Goal: Information Seeking & Learning: Learn about a topic

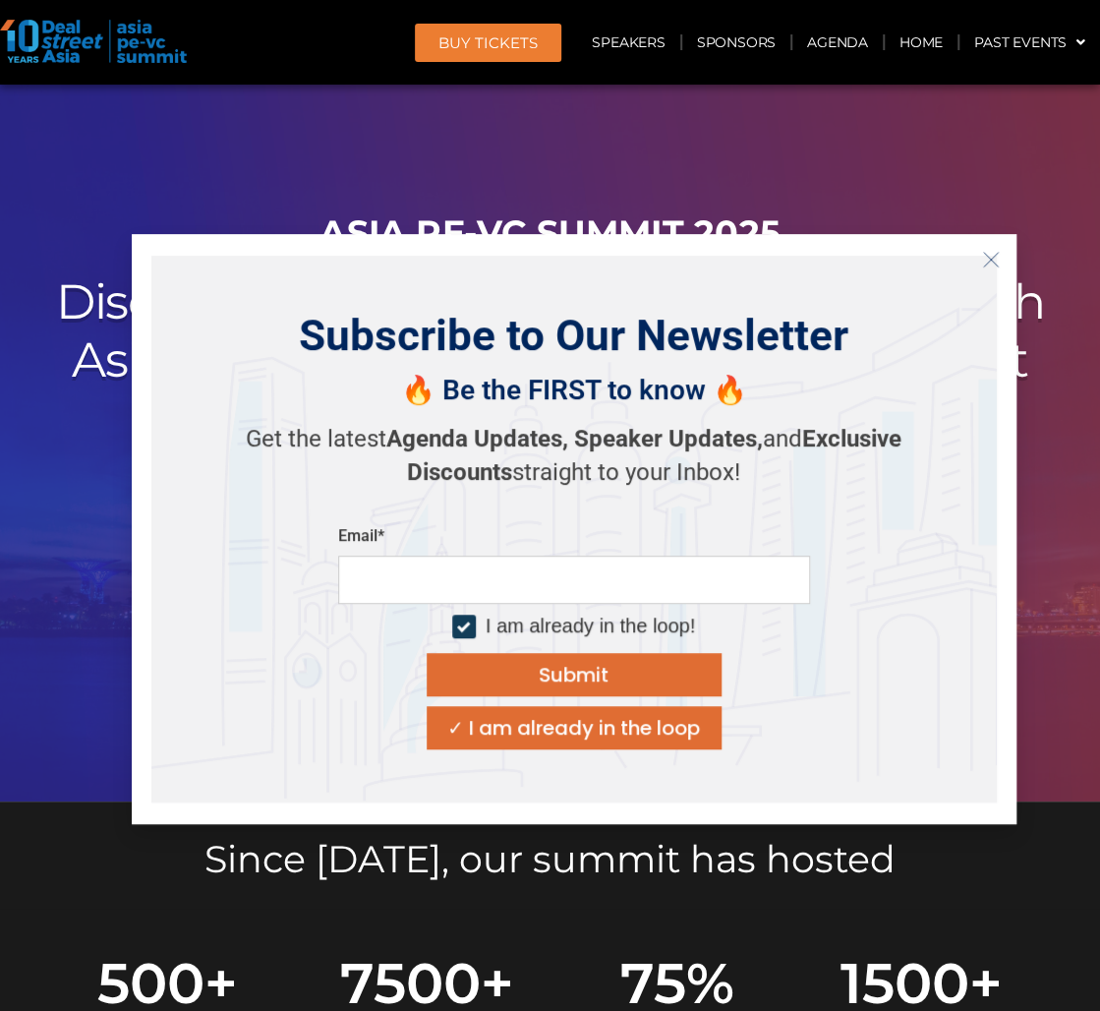
click at [991, 261] on line "Close" at bounding box center [990, 260] width 14 height 14
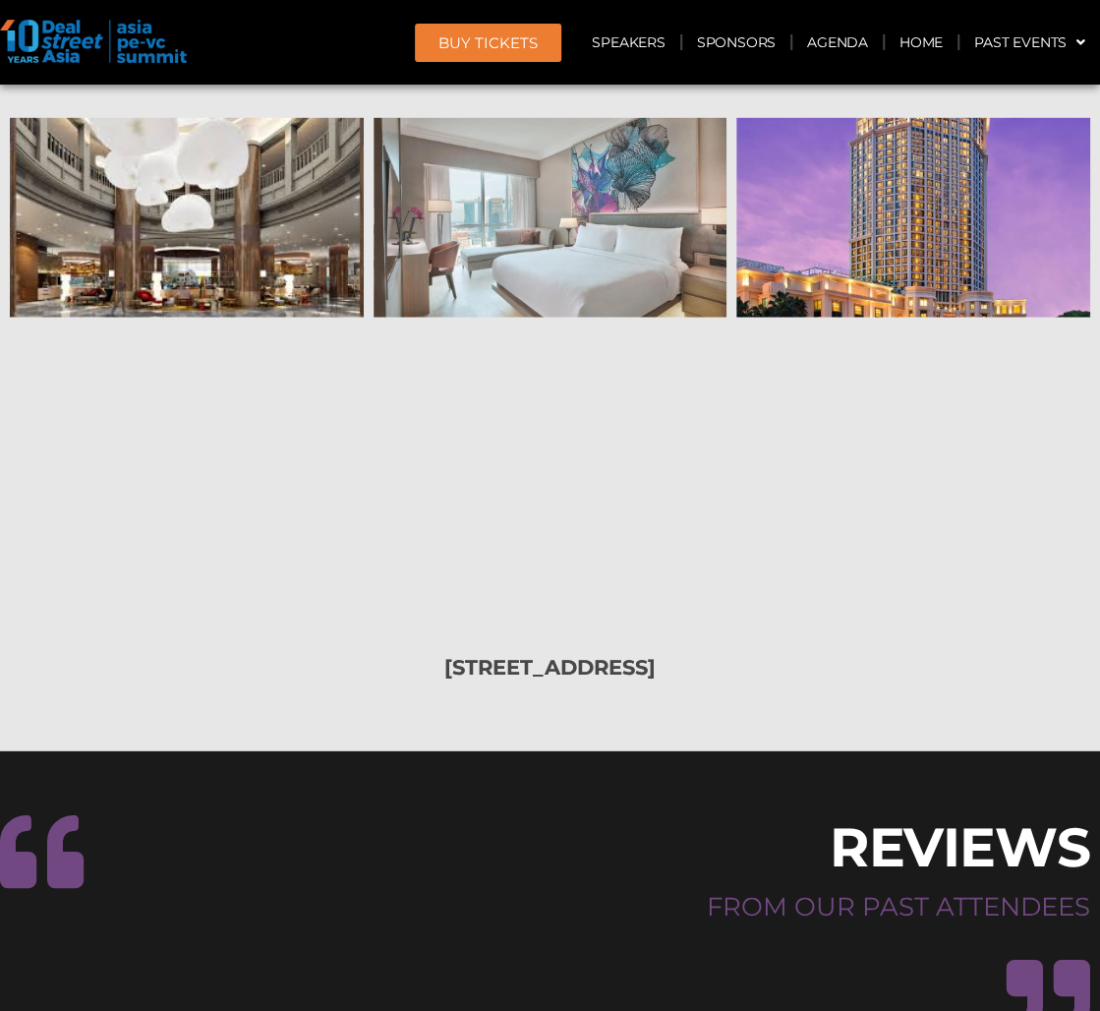
scroll to position [22415, 0]
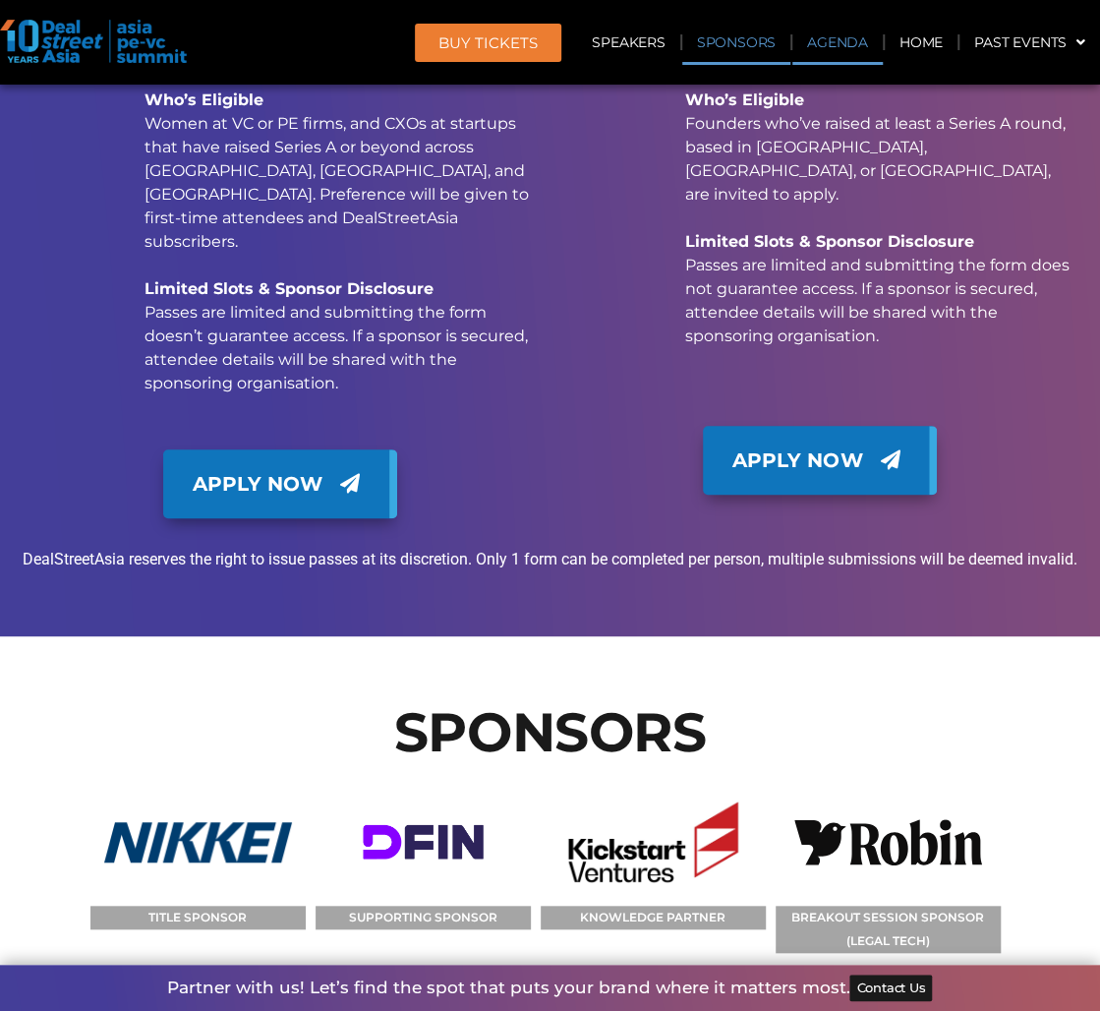
click at [827, 49] on link "Agenda" at bounding box center [837, 42] width 90 height 45
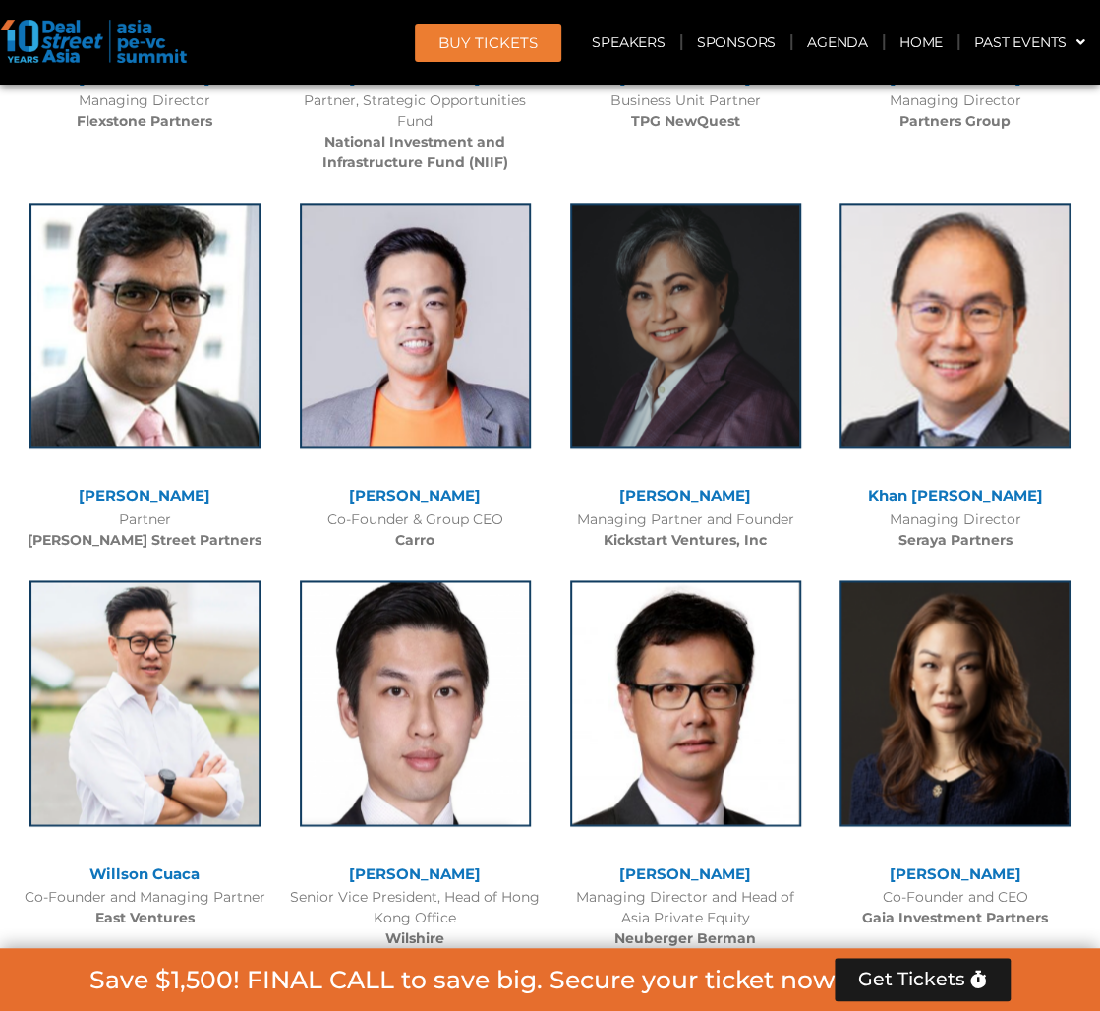
scroll to position [1028, 0]
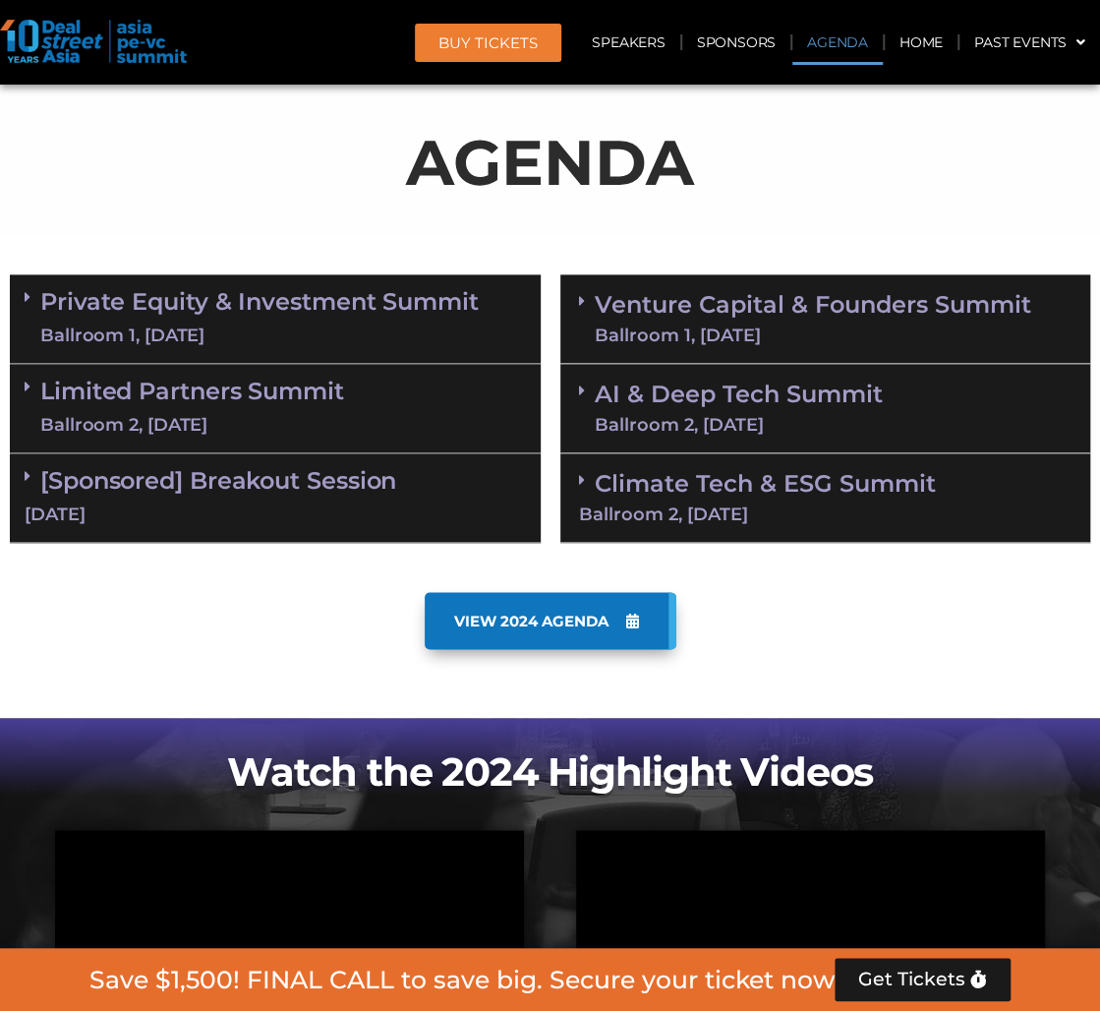
click at [512, 316] on div "Private Equity & Investment Summit Ballroom 1, [DATE]" at bounding box center [275, 318] width 531 height 89
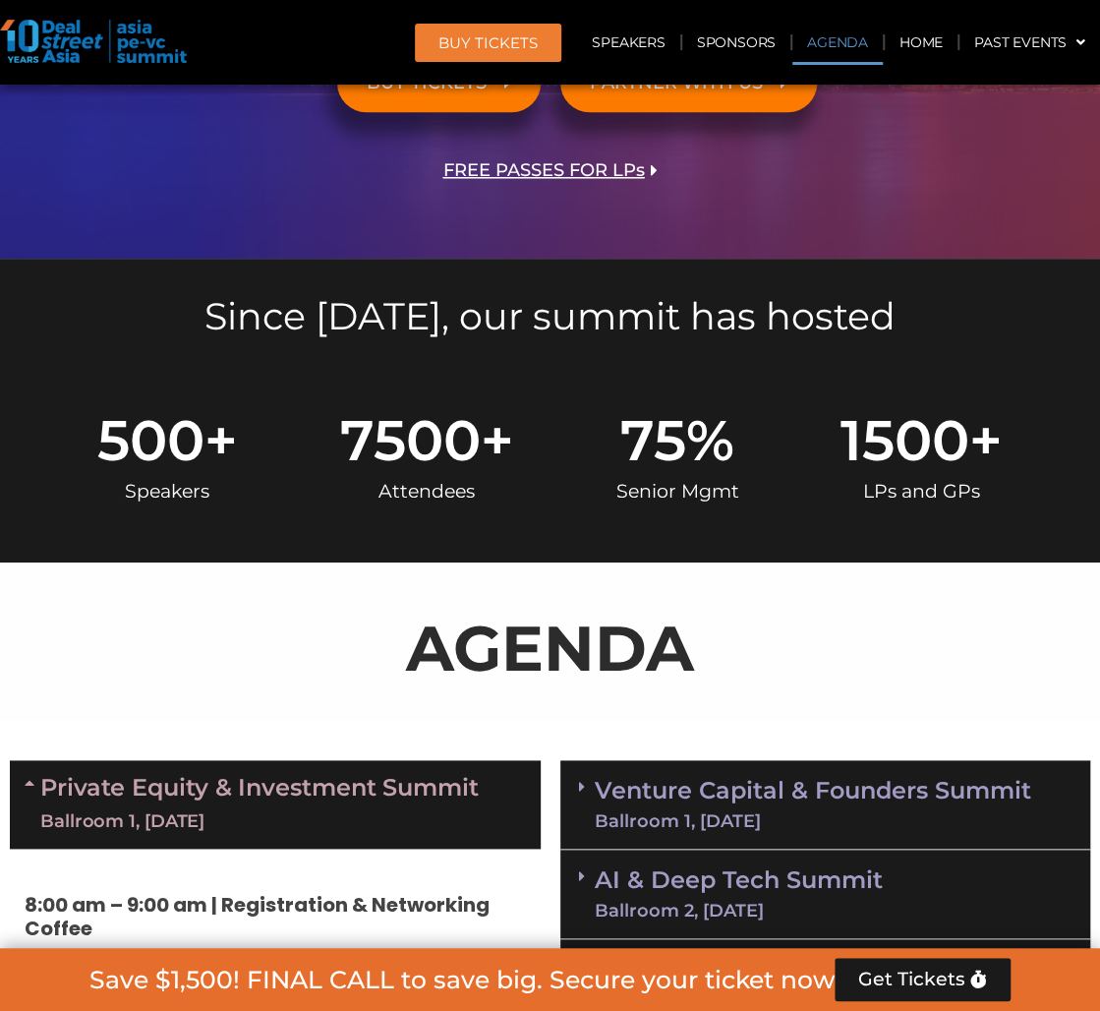
scroll to position [733, 0]
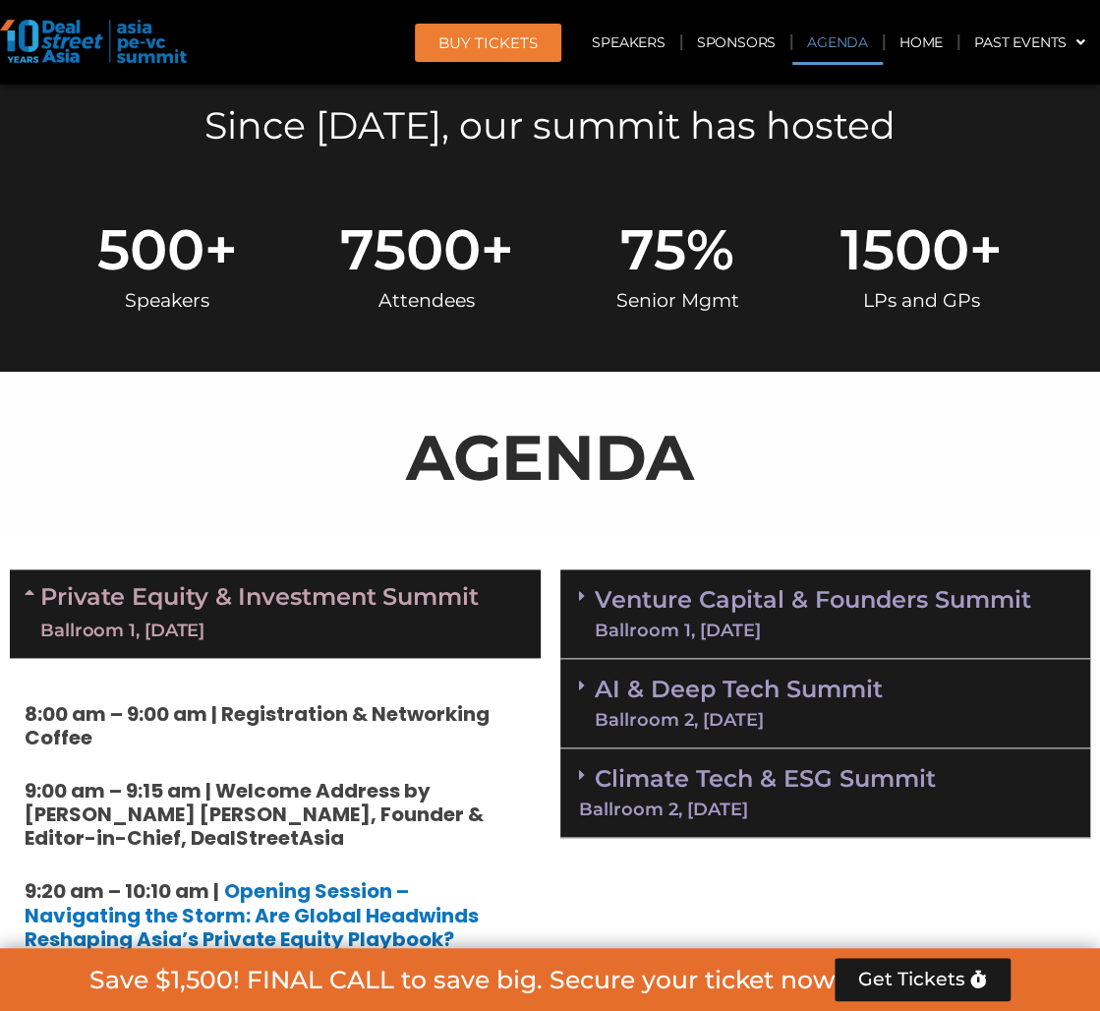
click at [754, 595] on link "Venture Capital & Founders​ Summit Ballroom 1, [DATE]" at bounding box center [813, 613] width 437 height 51
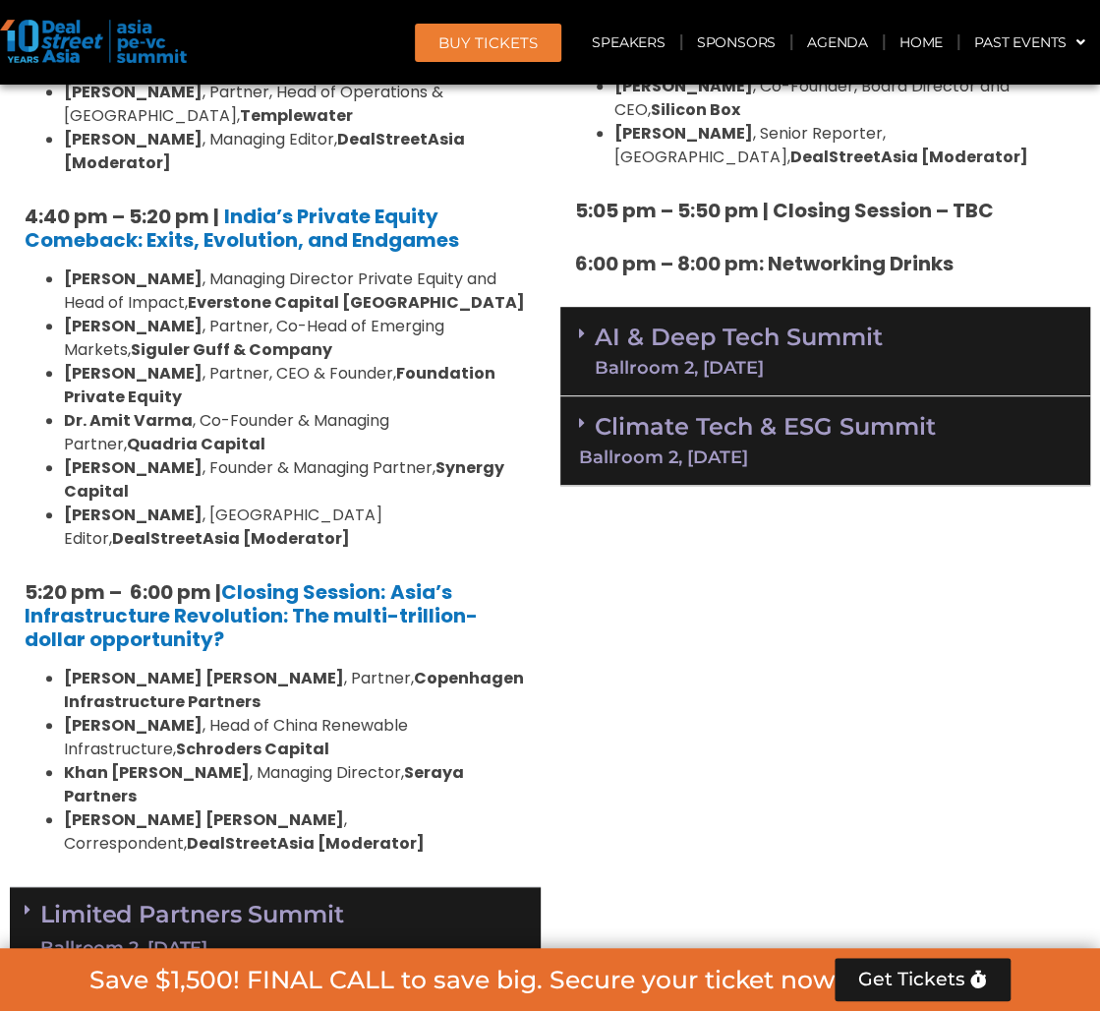
scroll to position [3683, 0]
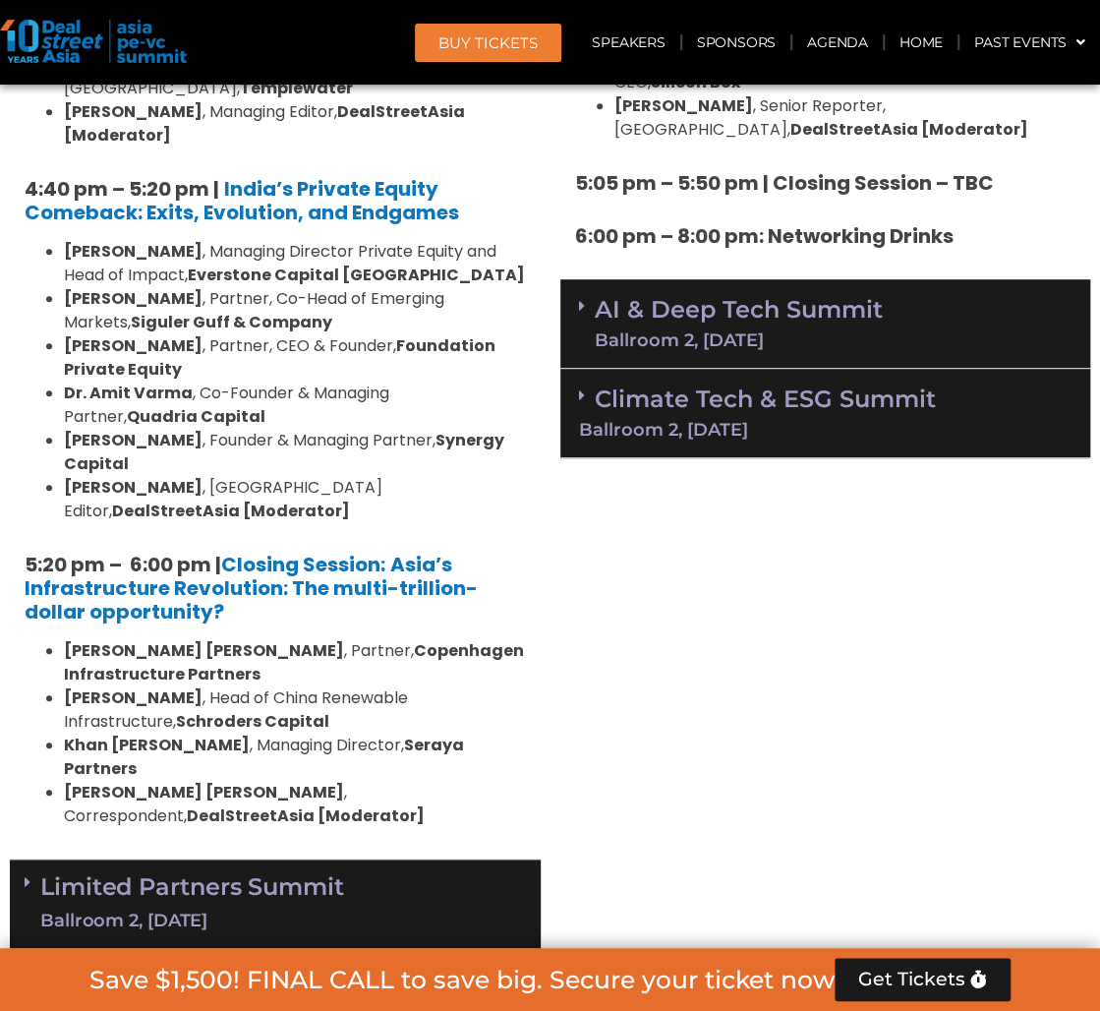
click at [371, 859] on div "Limited Partners [GEOGRAPHIC_DATA] 2, [DATE]" at bounding box center [275, 903] width 531 height 89
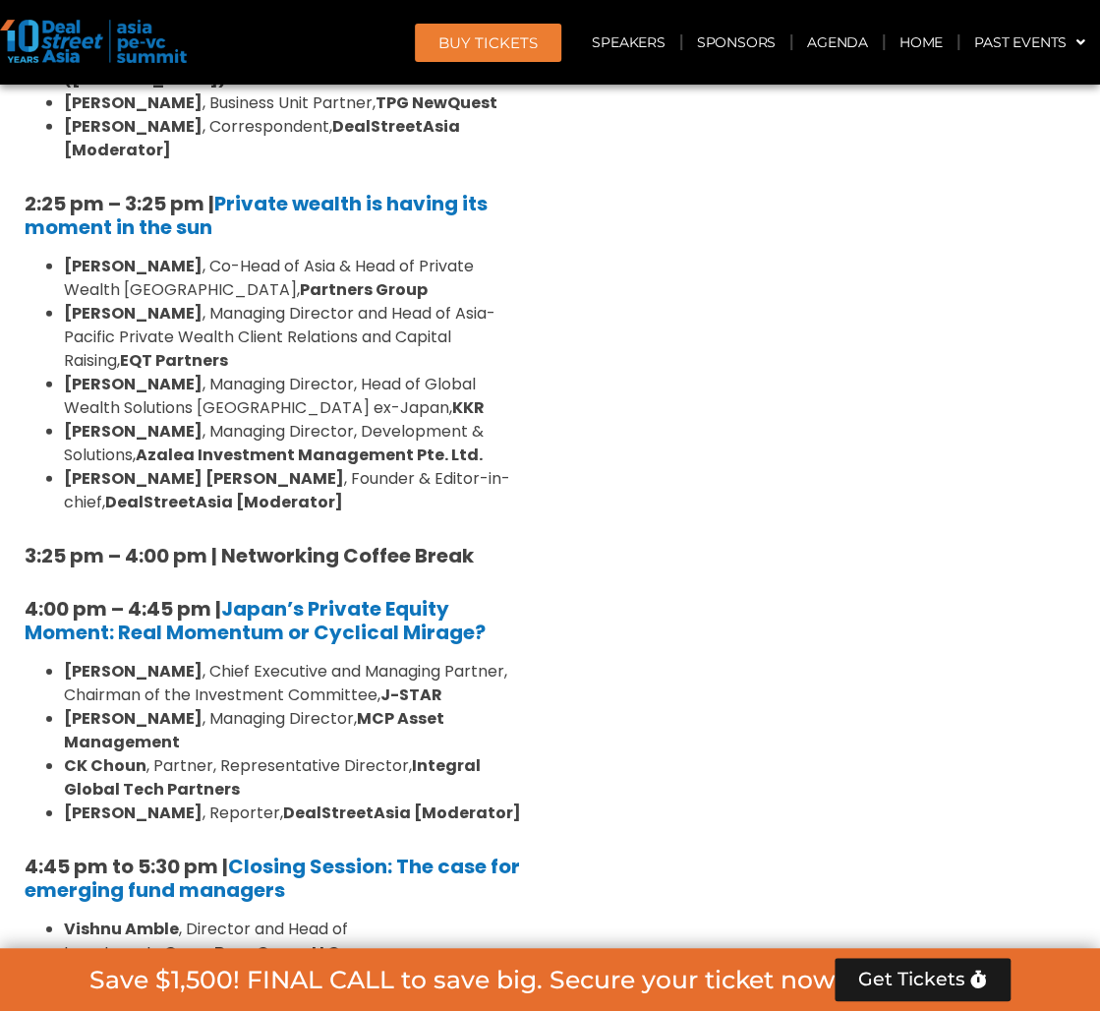
scroll to position [4816, 0]
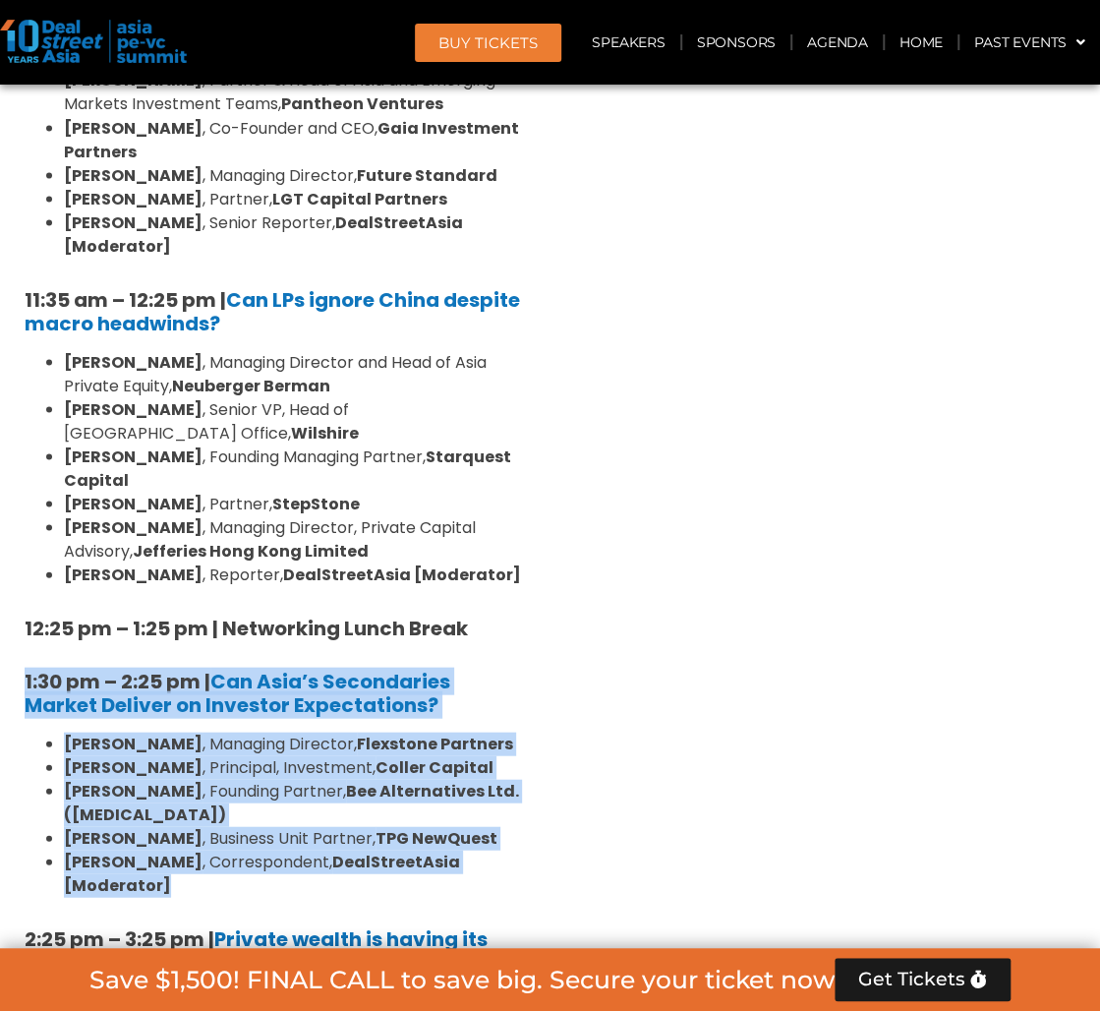
drag, startPoint x: 192, startPoint y: 549, endPoint x: -22, endPoint y: 332, distance: 303.8
copy div "1:30 pm – 2:25 pm | Can Asia’s Secondaries Market Deliver on Investor Expectati…"
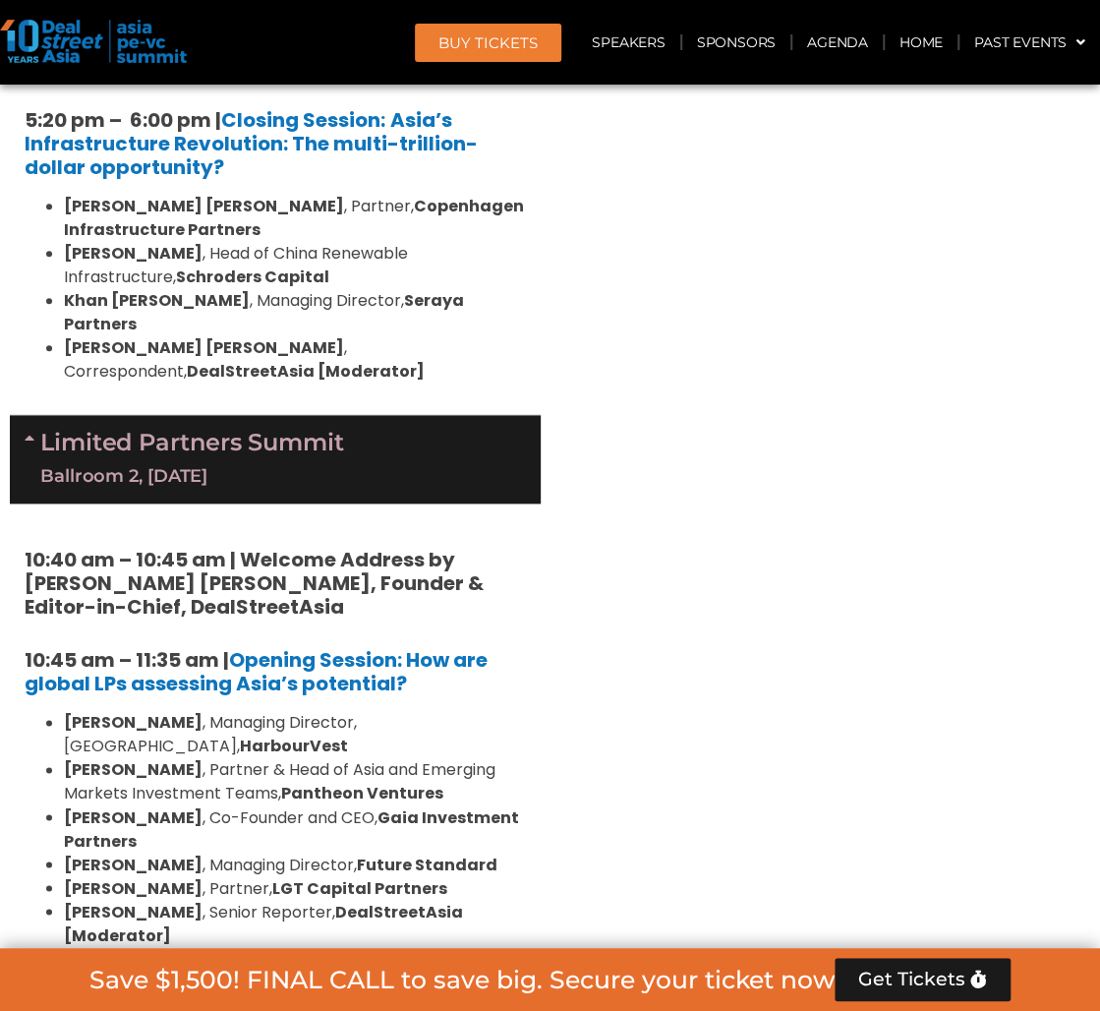
scroll to position [4325, 0]
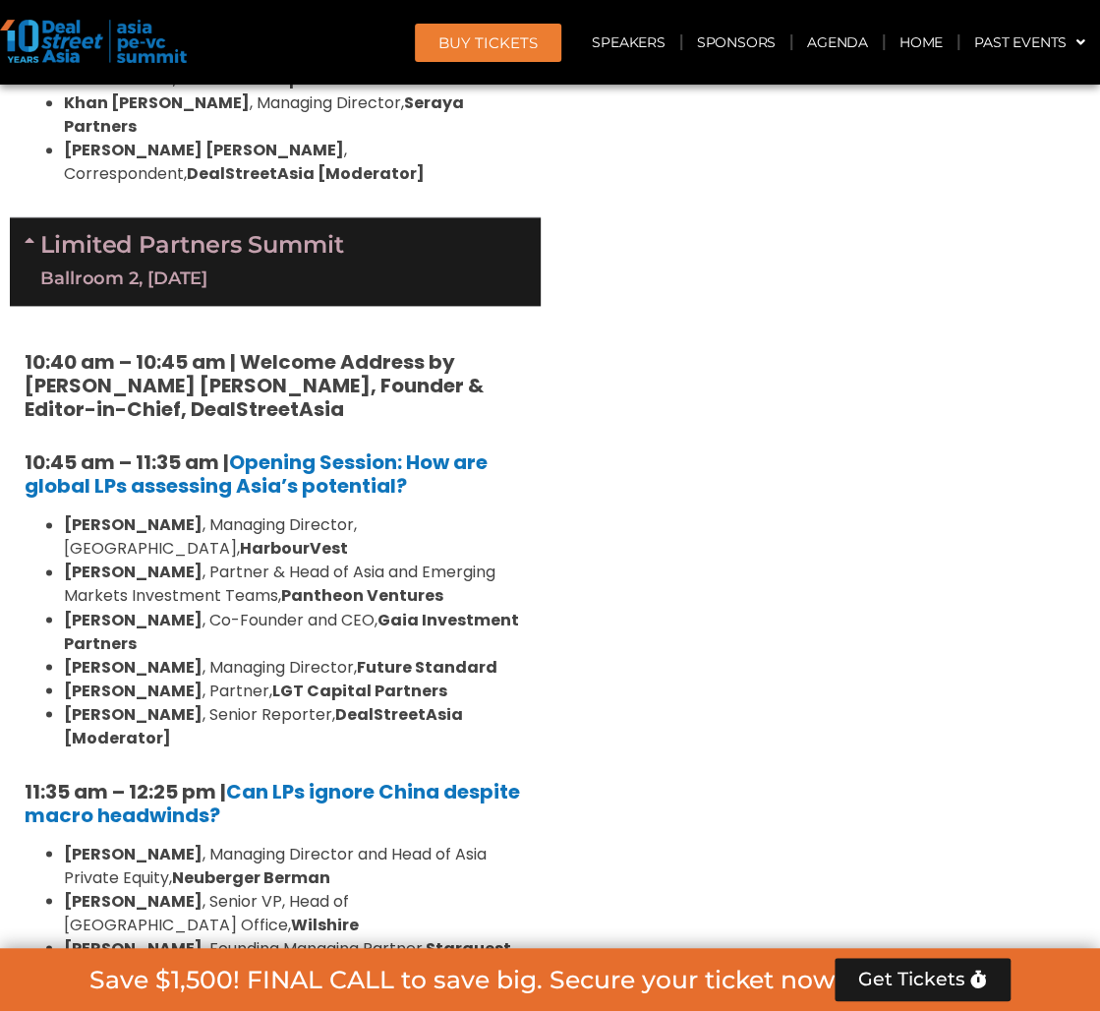
click at [143, 936] on strong "[PERSON_NAME]" at bounding box center [133, 947] width 139 height 23
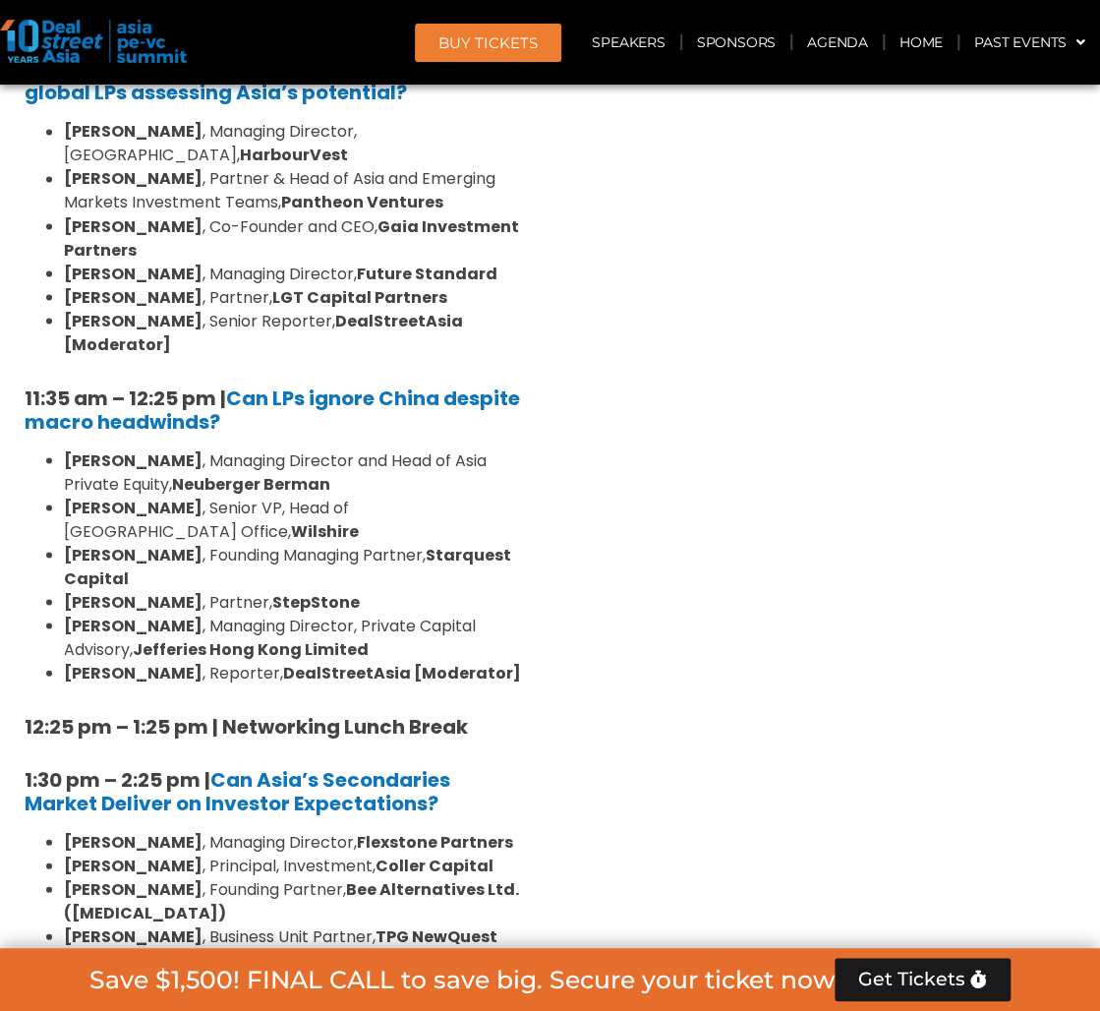
scroll to position [4521, 0]
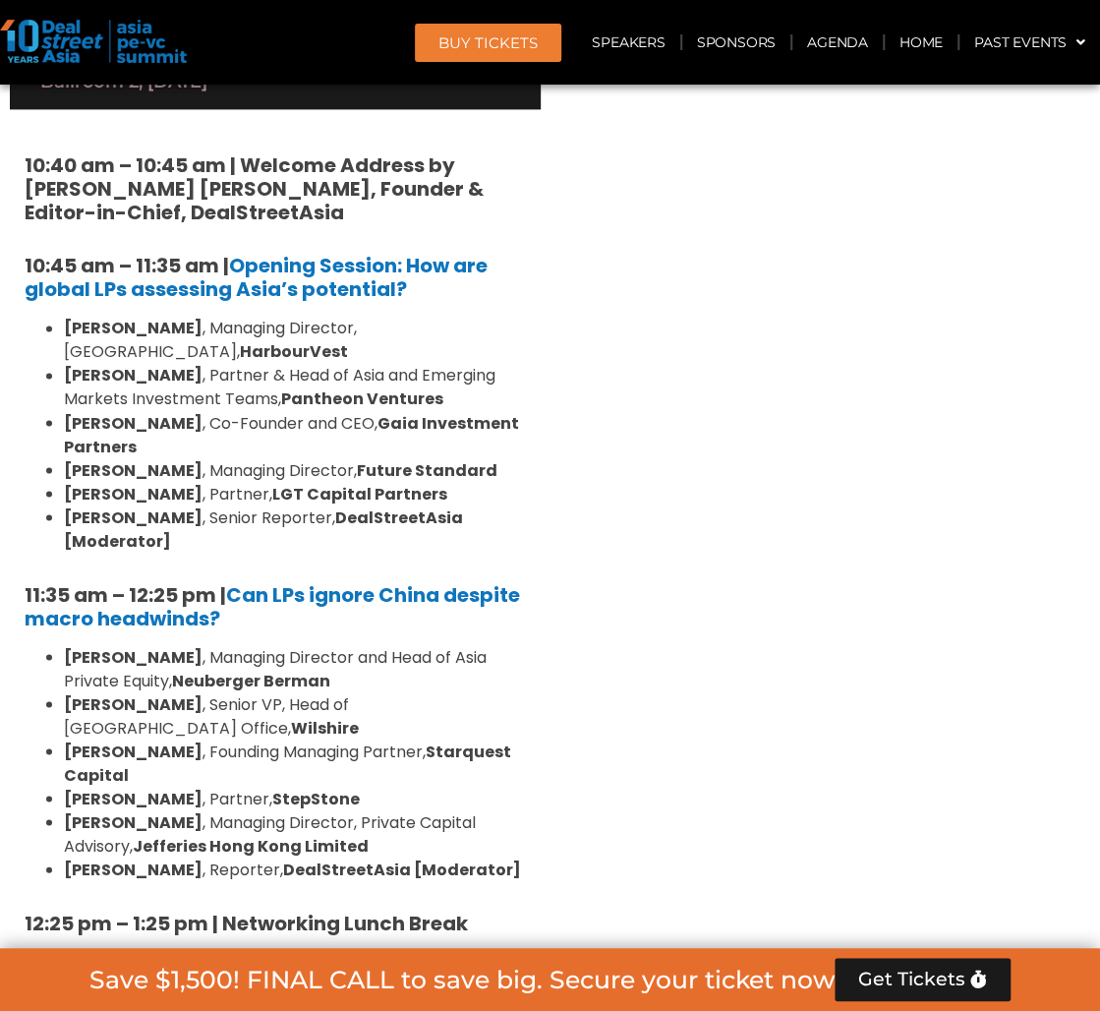
click at [311, 962] on b "Can Asia’s Secondaries Market Deliver on Investor Expectations?" at bounding box center [238, 987] width 426 height 51
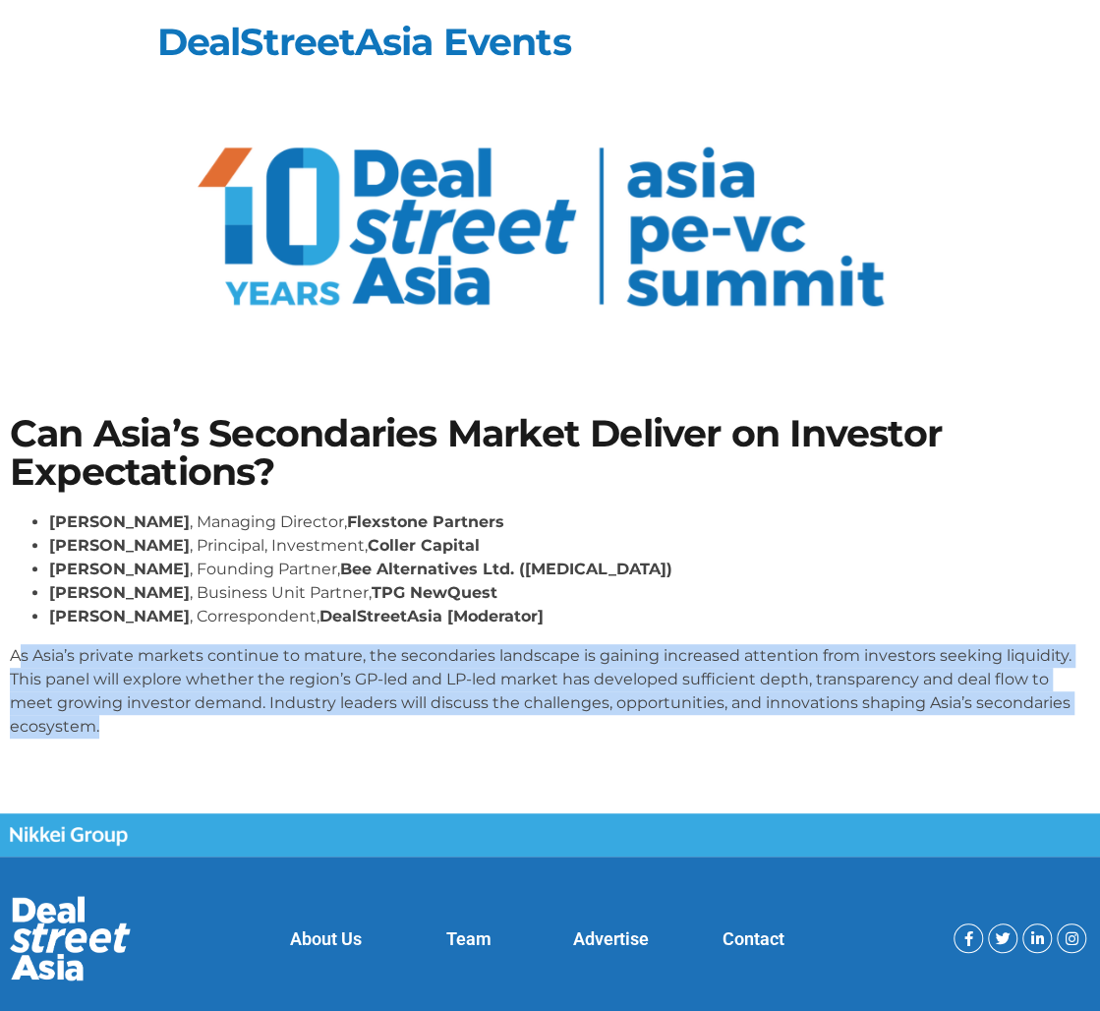
drag, startPoint x: 16, startPoint y: 658, endPoint x: 321, endPoint y: 749, distance: 318.2
click at [321, 749] on div "Lay Hong Lee , Managing Director, Flexstone Partners Karen Tse , Principal, Inv…" at bounding box center [550, 632] width 1080 height 244
click at [353, 744] on div "Lay Hong Lee , Managing Director, Flexstone Partners Karen Tse , Principal, Inv…" at bounding box center [550, 632] width 1080 height 244
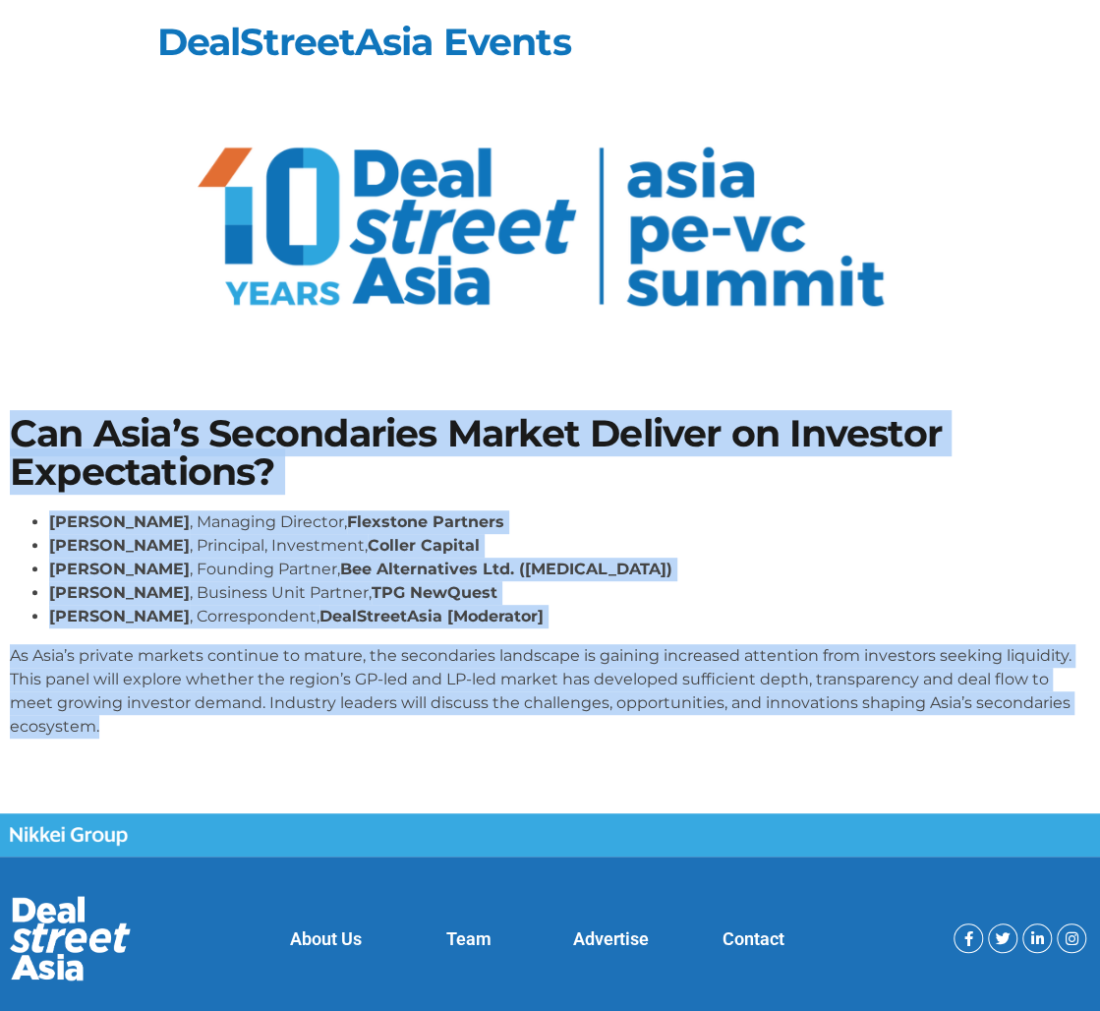
drag, startPoint x: 314, startPoint y: 750, endPoint x: -26, endPoint y: 441, distance: 458.6
click at [0, 441] on html "Skip to content DealStreetAsia Events Can Asia’s Secondaries Market Deliver on …" at bounding box center [550, 528] width 1100 height 1056
copy div "Can Asia’s Secondaries Market Deliver on Investor Expectations? Lay Hong Lee , …"
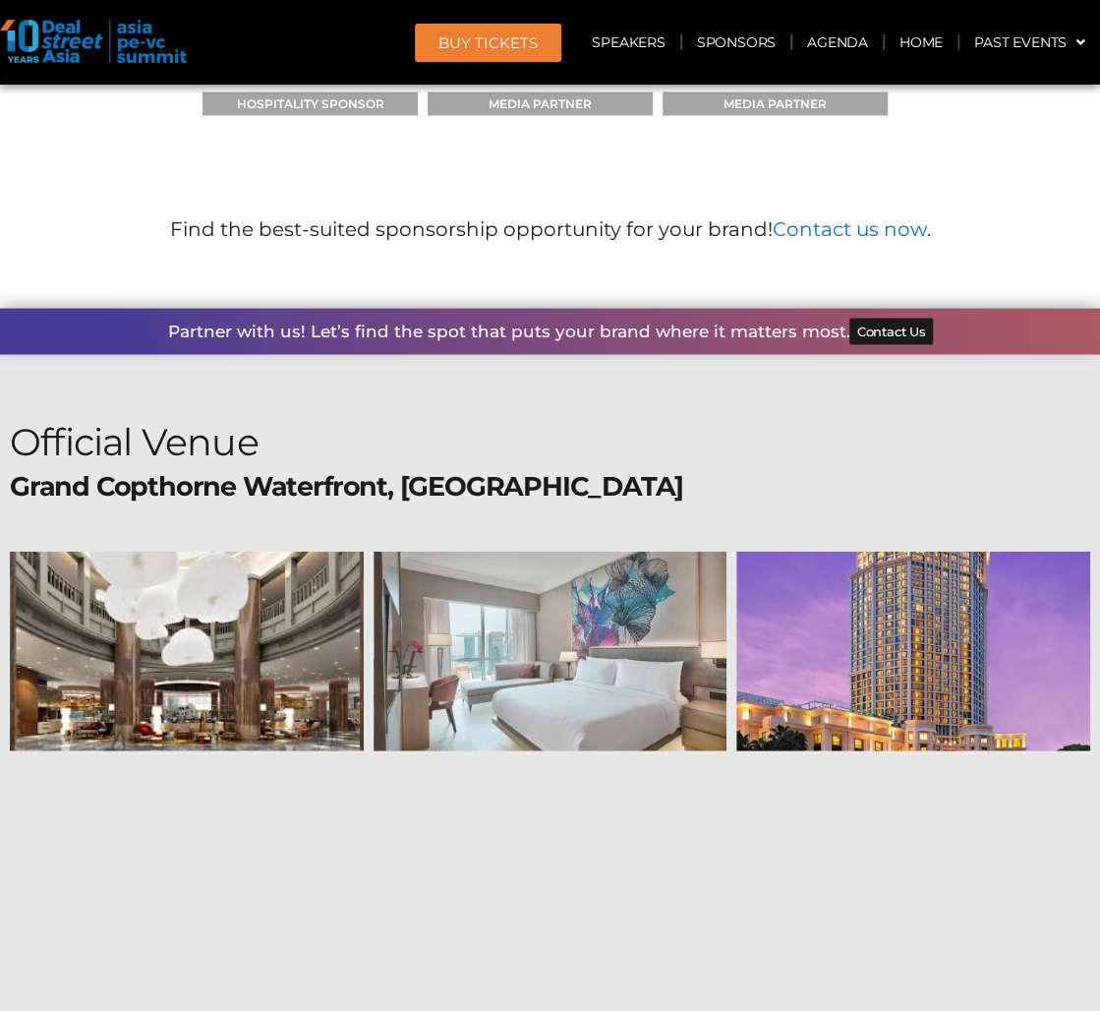
scroll to position [21333, 0]
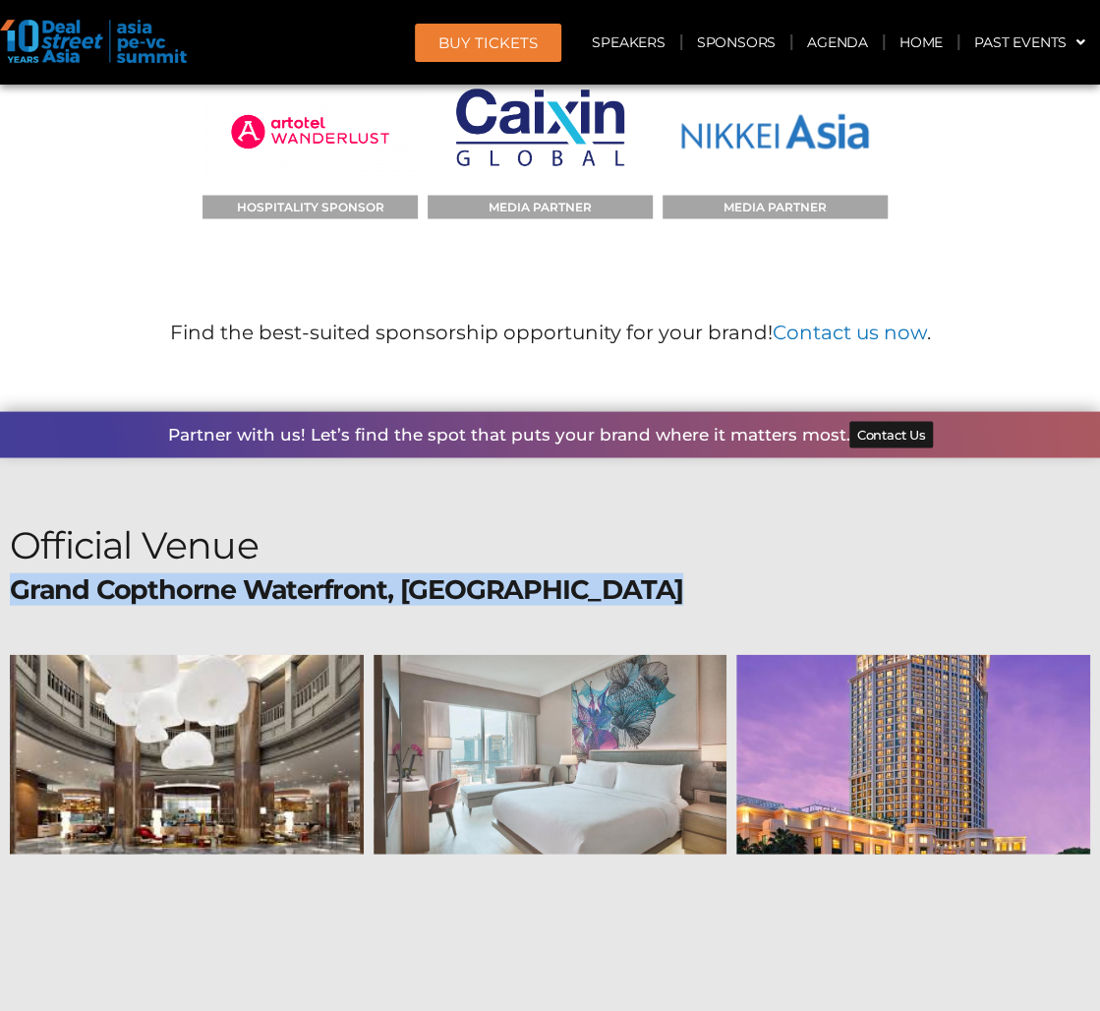
drag, startPoint x: 553, startPoint y: 332, endPoint x: 570, endPoint y: 348, distance: 23.7
click at [570, 516] on div "Official Venue [GEOGRAPHIC_DATA], [GEOGRAPHIC_DATA] [STREET_ADDRESS]" at bounding box center [550, 872] width 1100 height 713
copy div "Grand Copthorne Waterfront, [GEOGRAPHIC_DATA]"
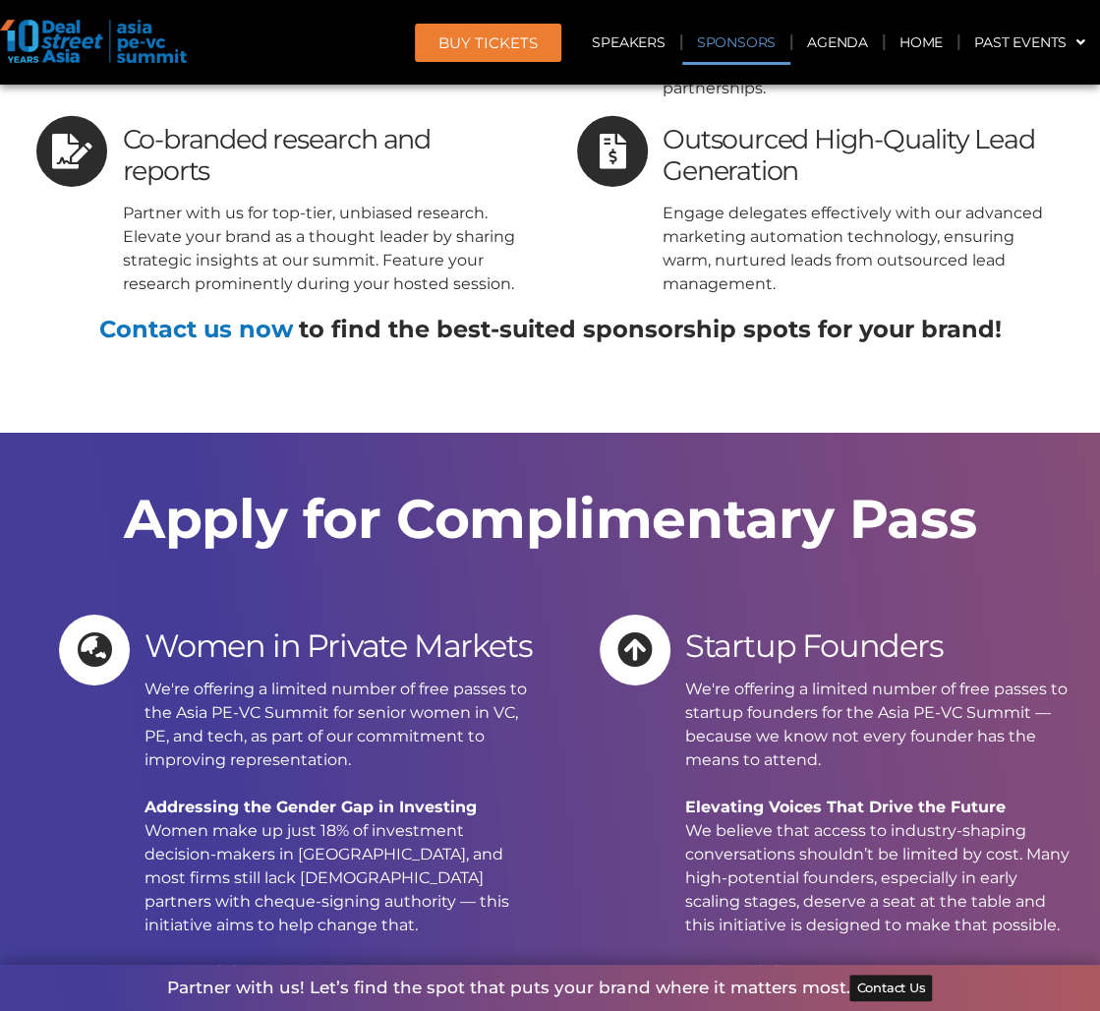
scroll to position [18482, 0]
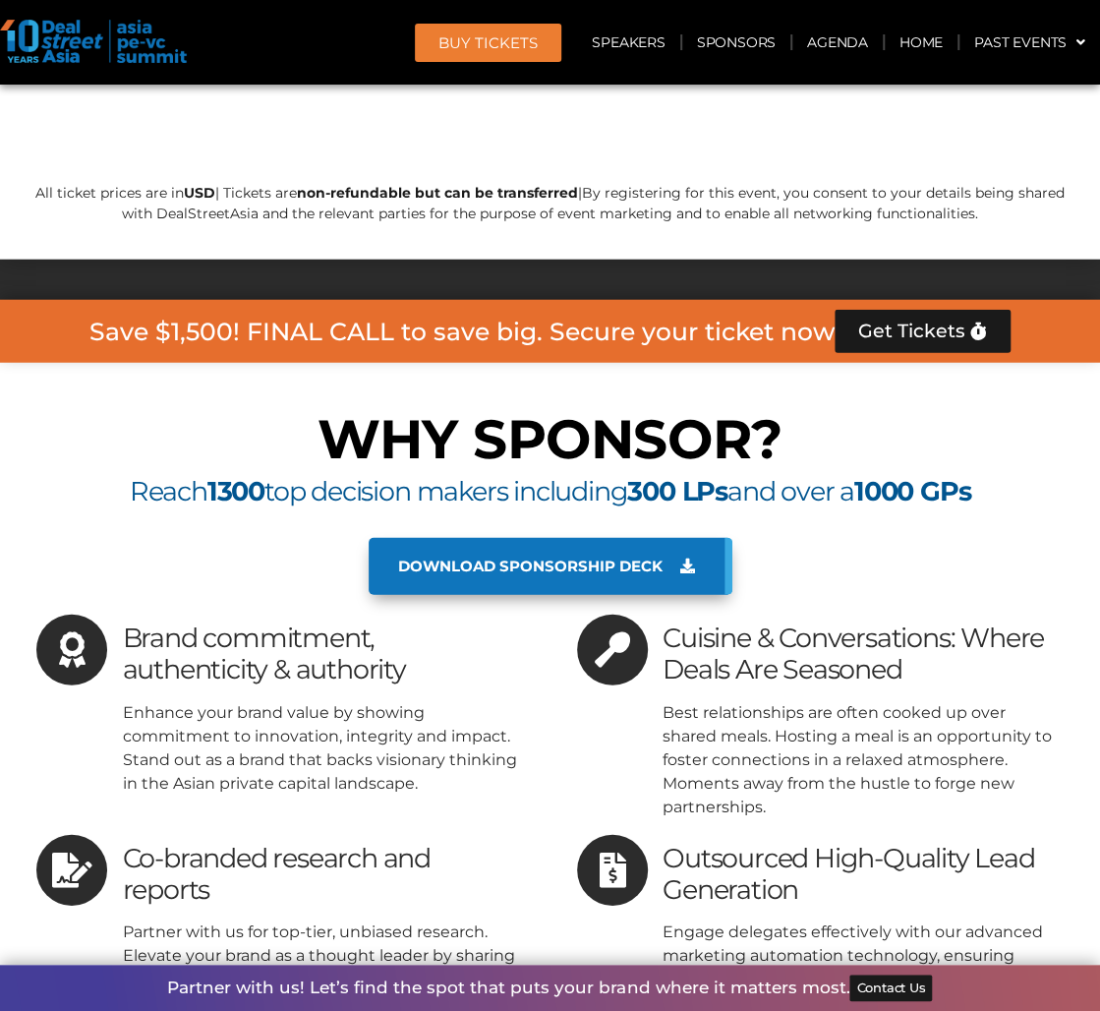
click at [499, 42] on span "BUY Tickets" at bounding box center [487, 42] width 99 height 15
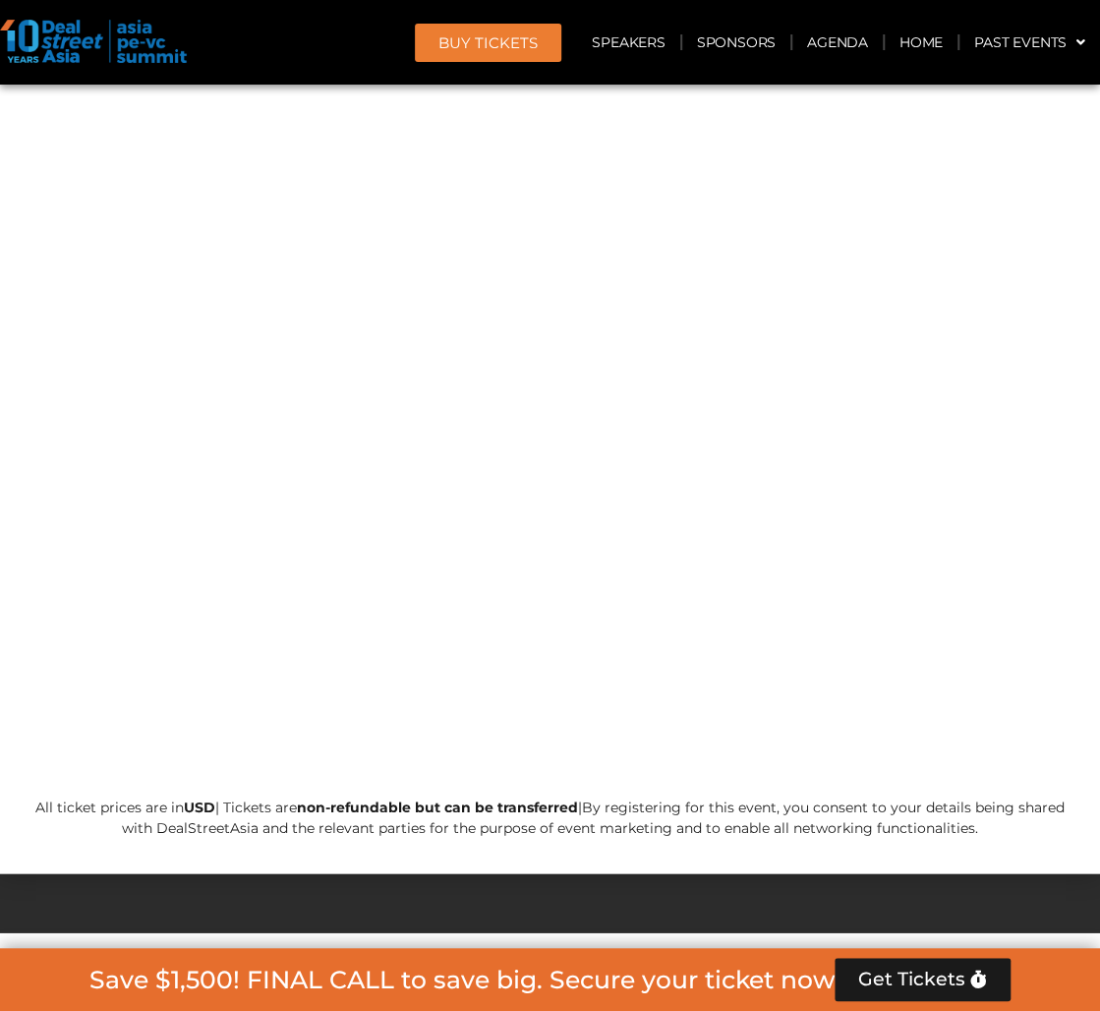
scroll to position [18212, 0]
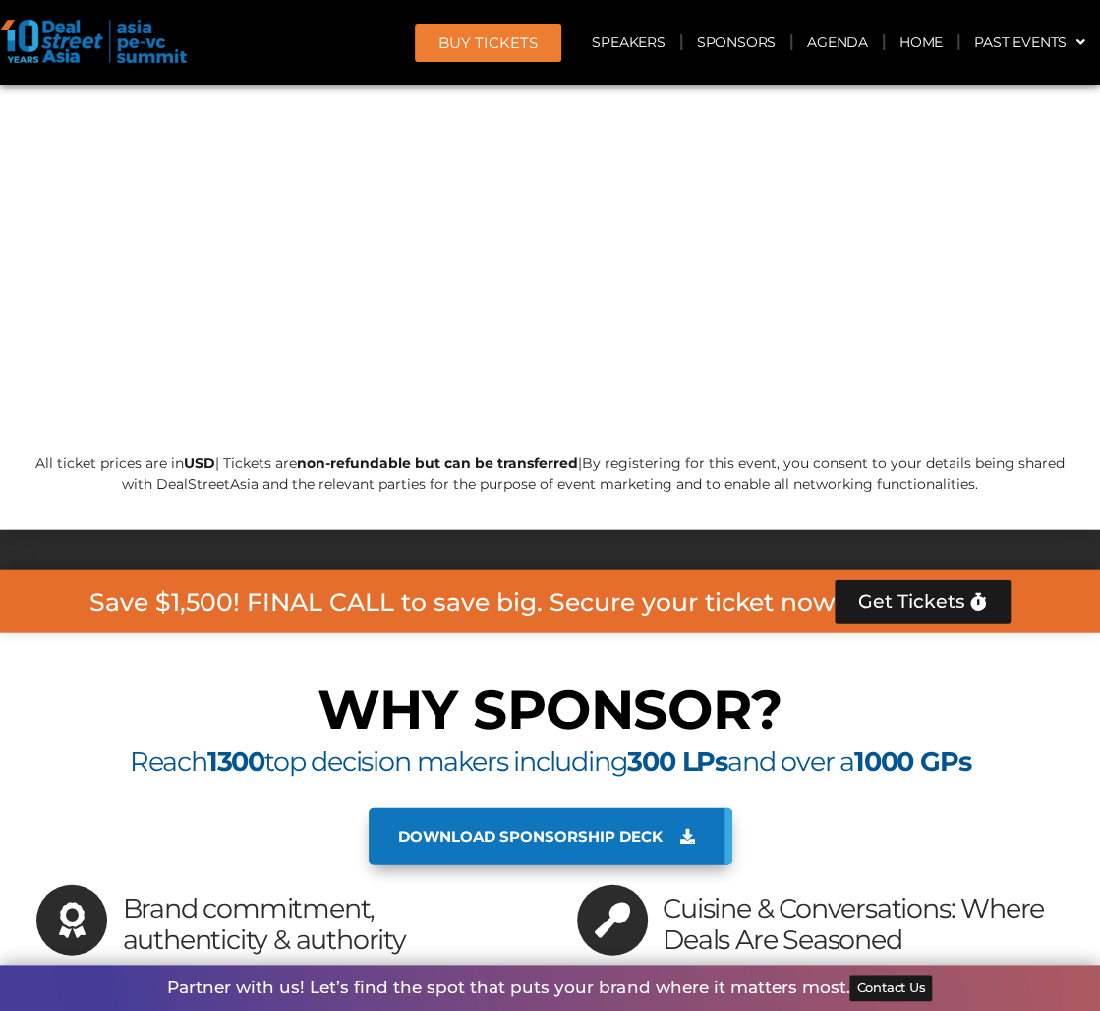
drag, startPoint x: 28, startPoint y: 389, endPoint x: 203, endPoint y: 185, distance: 269.1
click at [28, 570] on div "Save $1,500! FINAL CALL to save big. Secure your ticket now Get Tickets" at bounding box center [550, 601] width 1100 height 63
